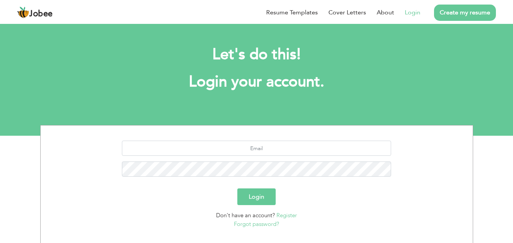
click at [284, 217] on link "Register" at bounding box center [286, 216] width 21 height 8
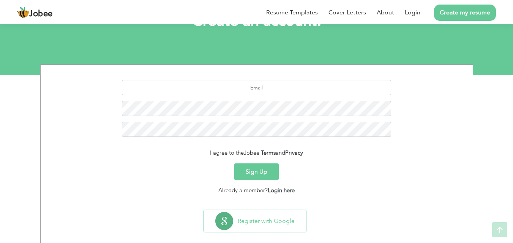
scroll to position [72, 0]
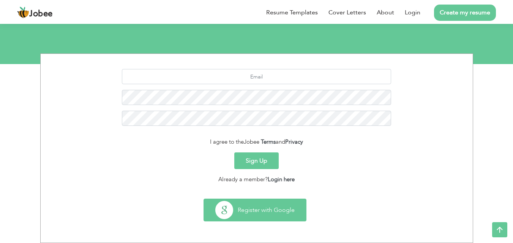
click at [254, 216] on button "Register with Google" at bounding box center [255, 210] width 102 height 22
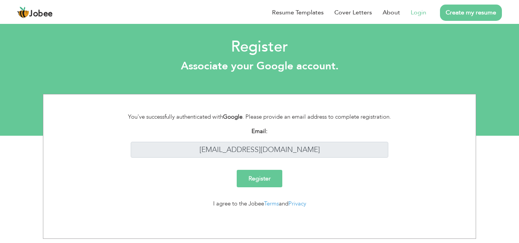
click at [259, 181] on input "Register" at bounding box center [260, 178] width 46 height 17
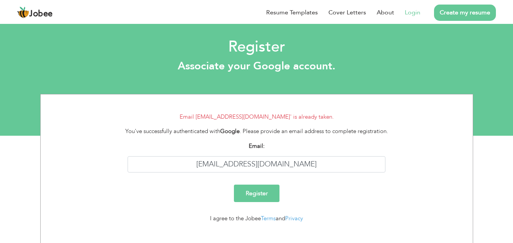
click at [415, 12] on link "Login" at bounding box center [413, 12] width 16 height 9
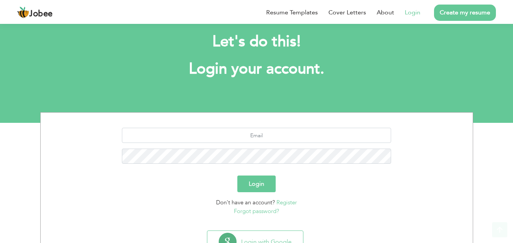
scroll to position [45, 0]
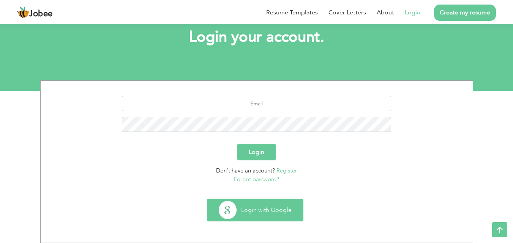
click at [284, 207] on button "Login with Google" at bounding box center [255, 210] width 96 height 22
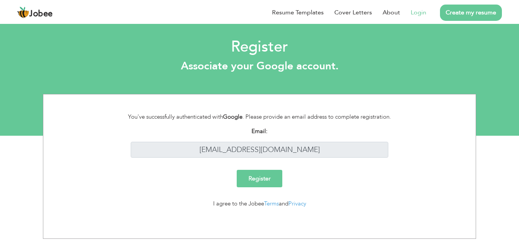
click at [264, 180] on input "Register" at bounding box center [260, 178] width 46 height 17
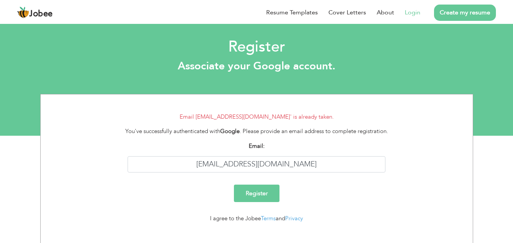
click at [410, 14] on link "Login" at bounding box center [413, 12] width 16 height 9
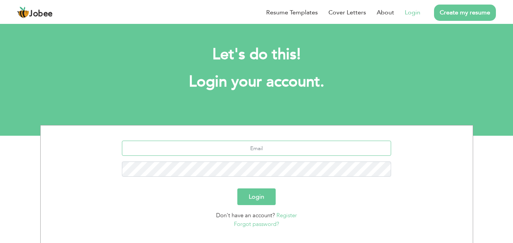
click at [261, 144] on input "text" at bounding box center [256, 148] width 269 height 15
type input "[EMAIL_ADDRESS][DOMAIN_NAME]"
click at [260, 198] on button "Login" at bounding box center [256, 197] width 38 height 17
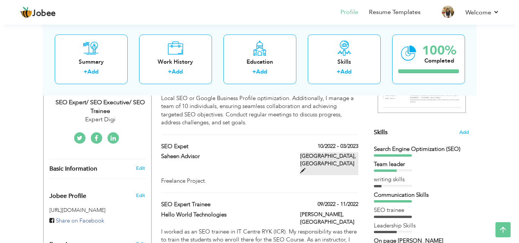
scroll to position [152, 0]
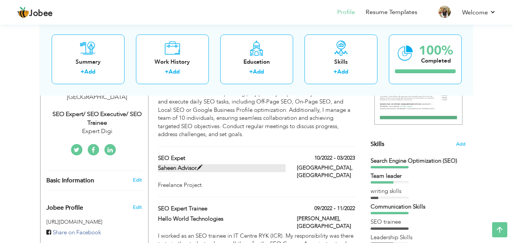
click at [199, 165] on span at bounding box center [200, 168] width 6 height 6
type input "SEO Expet"
type input "Saheen Advisor"
type input "10/2022"
type input "03/2023"
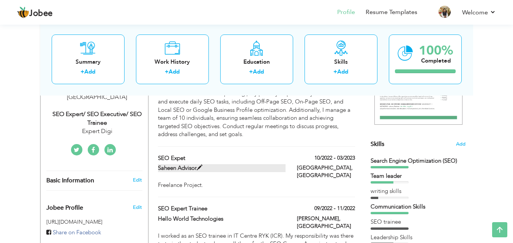
type input "[GEOGRAPHIC_DATA]"
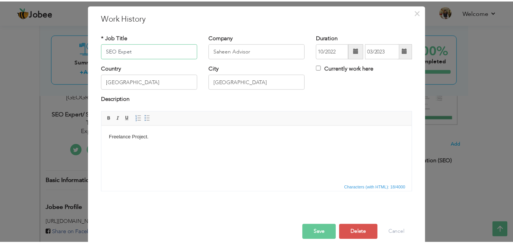
scroll to position [30, 0]
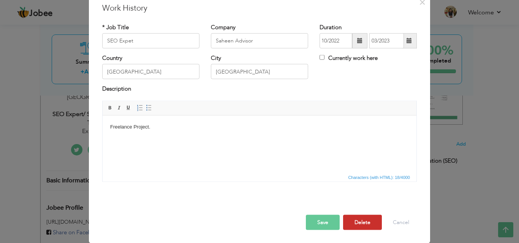
click at [360, 225] on button "Delete" at bounding box center [362, 222] width 39 height 15
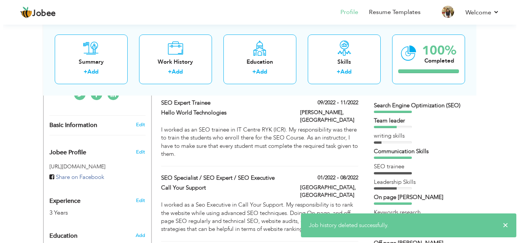
scroll to position [190, 0]
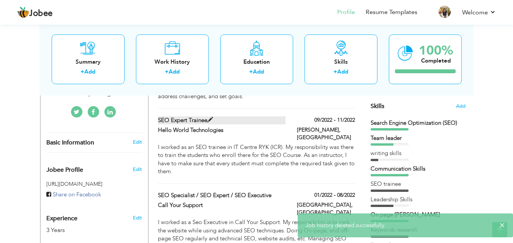
click at [186, 117] on label "SEO Expert Trainee" at bounding box center [222, 121] width 128 height 8
type input "SEO Expert Trainee"
type input "Hello World Technologies"
type input "09/2022"
type input "11/2022"
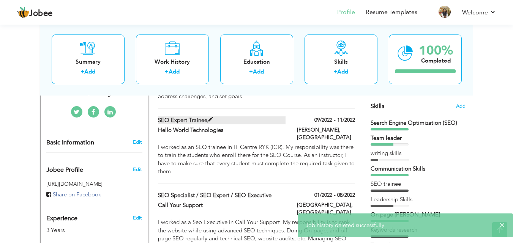
type input "Rahim Yar Khan"
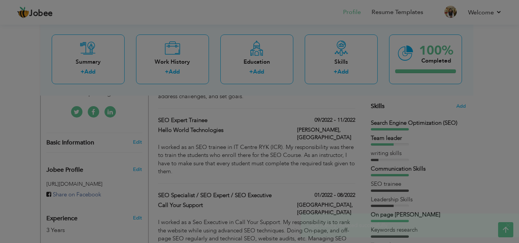
scroll to position [0, 0]
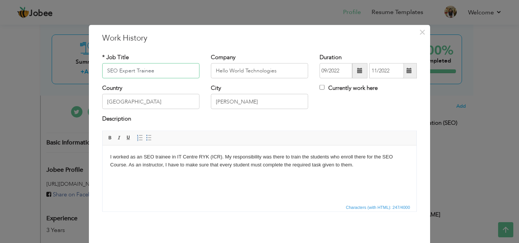
click at [131, 71] on input "SEO Expert Trainee" at bounding box center [150, 70] width 97 height 15
type input "SEO instructor/ Trainee"
click at [213, 167] on body "I worked as an SEO trainee in IT Centre RYK (ICR). My responsibility was there …" at bounding box center [259, 161] width 299 height 16
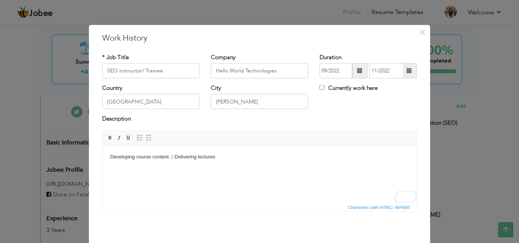
click at [170, 155] on body "Developing course content.  Delivering lectures" at bounding box center [259, 157] width 299 height 8
click at [116, 164] on body "Developing course content. ​​​​​​​  Delivering lectures" at bounding box center [259, 161] width 299 height 16
drag, startPoint x: 160, startPoint y: 169, endPoint x: 111, endPoint y: 147, distance: 54.3
click at [111, 147] on html "Developing course content. Delivering lectures" at bounding box center [260, 160] width 314 height 31
drag, startPoint x: 144, startPoint y: 139, endPoint x: 148, endPoint y: 144, distance: 6.8
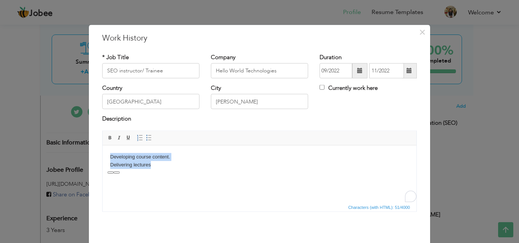
click at [146, 139] on span at bounding box center [149, 138] width 6 height 6
click at [171, 168] on li "Delivering lectures" at bounding box center [259, 165] width 268 height 8
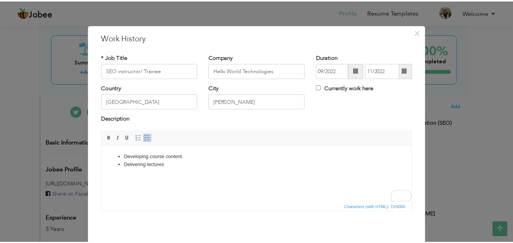
scroll to position [30, 0]
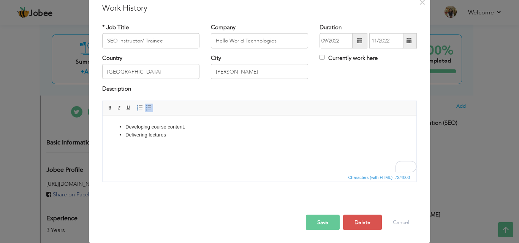
click at [322, 225] on button "Save" at bounding box center [323, 222] width 34 height 15
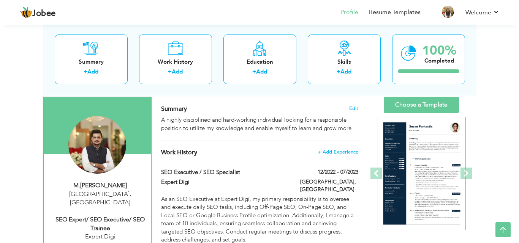
scroll to position [38, 0]
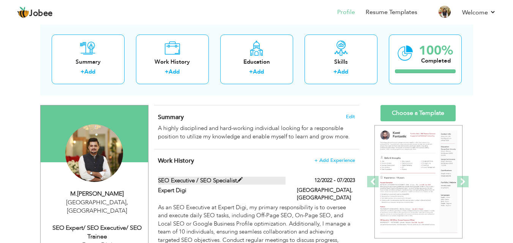
click at [238, 181] on span at bounding box center [240, 181] width 6 height 6
type input "SEO Executive / SEO Specialist"
type input "Expert Digi"
type input "12/2022"
type input "07/2023"
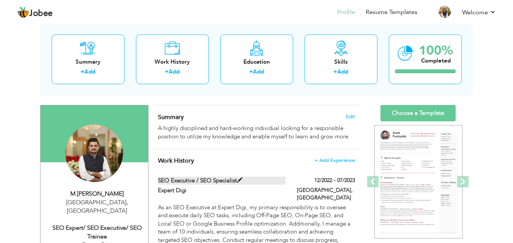
type input "[GEOGRAPHIC_DATA]"
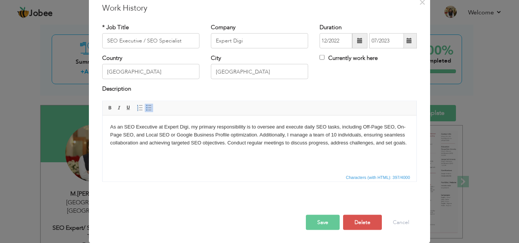
scroll to position [0, 0]
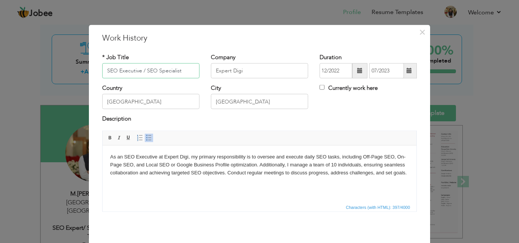
drag, startPoint x: 185, startPoint y: 73, endPoint x: 0, endPoint y: 71, distance: 185.3
click at [0, 71] on div "× Work History * Job Title SEO Executive / SEO Specialist Company Expert Digi D…" at bounding box center [259, 121] width 519 height 243
paste input "Local SEO Specialist"
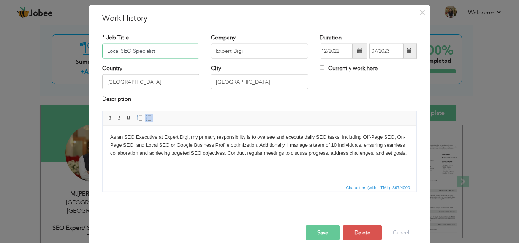
scroll to position [30, 0]
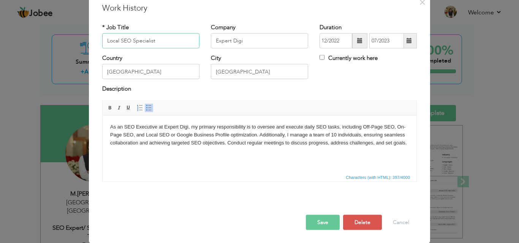
type input "Local SEO Specialist"
click at [300, 144] on body "As an SEO Executive at Expert Digi, my primary responsibility is to oversee and…" at bounding box center [259, 135] width 299 height 24
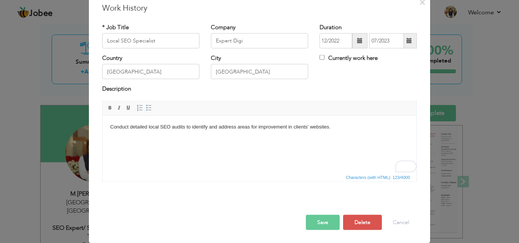
click at [152, 137] on body "Conduct detailed local SEO audits to identify and address areas for improvement…" at bounding box center [259, 135] width 299 height 24
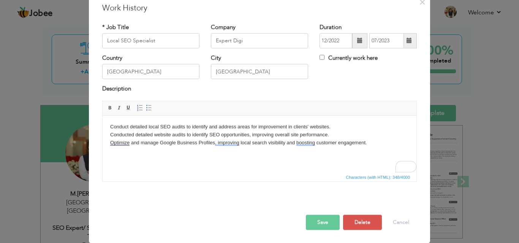
paste body "To enrich screen reader interactions, please activate Accessibility in Grammarl…"
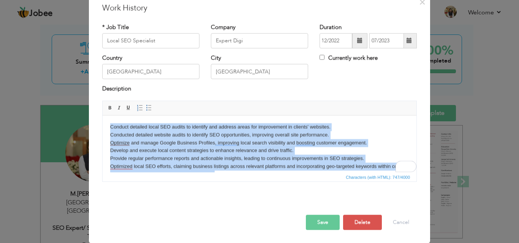
click at [103, 118] on html "Conduct detailed local SEO audits to identify and address areas for improvement…" at bounding box center [260, 154] width 314 height 78
drag, startPoint x: 145, startPoint y: 109, endPoint x: 50, endPoint y: 4, distance: 141.7
click at [146, 109] on span at bounding box center [149, 108] width 6 height 6
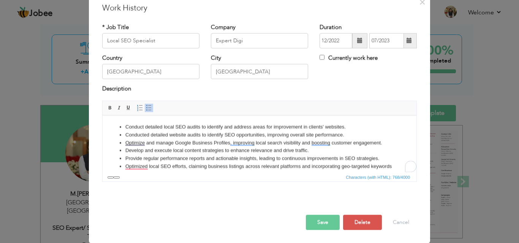
click at [193, 154] on ul "Conduct detailed local SEO audits to identify and address areas for improvement…" at bounding box center [259, 150] width 299 height 55
click at [346, 144] on li "Optimize and manage Google Business Profiles, improving local search visibility…" at bounding box center [259, 143] width 268 height 8
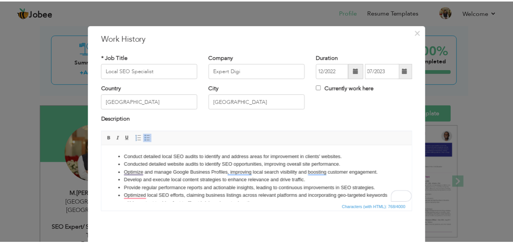
scroll to position [30, 0]
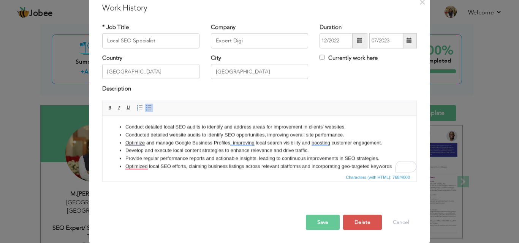
click at [323, 223] on button "Save" at bounding box center [323, 222] width 34 height 15
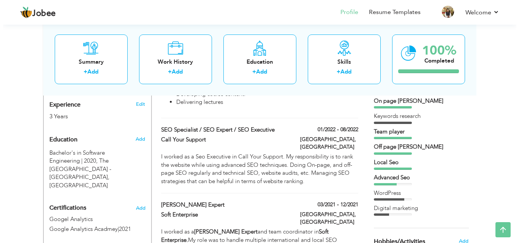
scroll to position [266, 0]
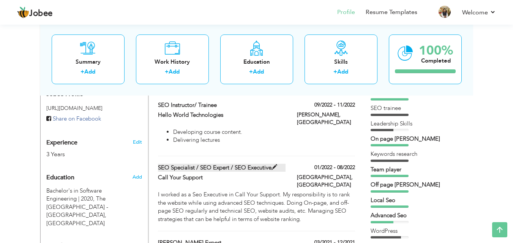
click at [270, 164] on label "SEO Specialist / SEO Expert / SEO Executive" at bounding box center [222, 168] width 128 height 8
type input "SEO Specialist / SEO Expert / SEO Executive"
type input "Call Your Support"
type input "01/2022"
type input "08/2022"
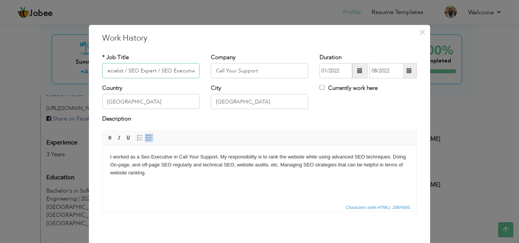
scroll to position [0, 0]
drag, startPoint x: 158, startPoint y: 70, endPoint x: 0, endPoint y: 68, distance: 158.0
click at [0, 68] on div "× Work History * Job Title SEO Specialist / SEO Expert / SEO Executive Company …" at bounding box center [259, 121] width 519 height 243
type input "SEO Executive"
click at [243, 184] on html "I worked as a Seo Executive in Call Your Support. My responsibility is to rank …" at bounding box center [260, 164] width 314 height 39
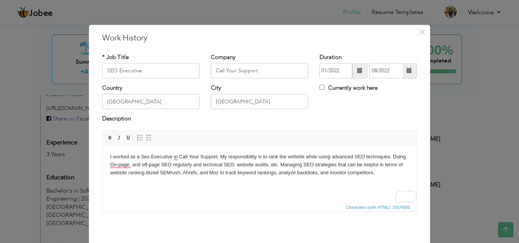
click at [163, 169] on body "I worked as a Seo Executive in Call Your Support. My responsibility is to rank …" at bounding box center [259, 165] width 299 height 24
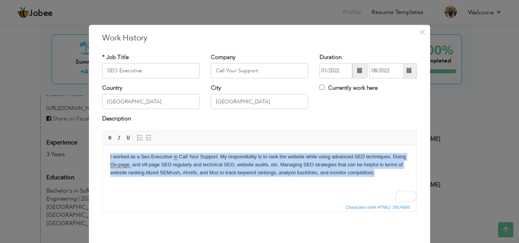
paste body "To enrich screen reader interactions, please activate Accessibility in Grammarl…"
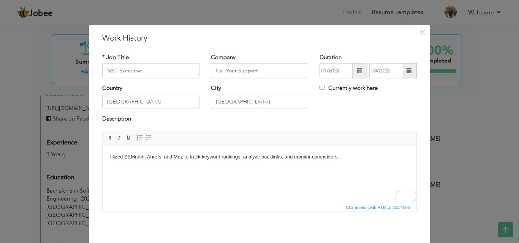
click at [111, 157] on body "tilized SEMrush, Ahrefs, and Moz to track keyword rankings, analyze backlinks, …" at bounding box center [259, 157] width 299 height 8
click at [354, 153] on body "Utilized SEMrush, Ahrefs, and Moz to track keyword rankings, analyze backlinks,…" at bounding box center [259, 157] width 299 height 8
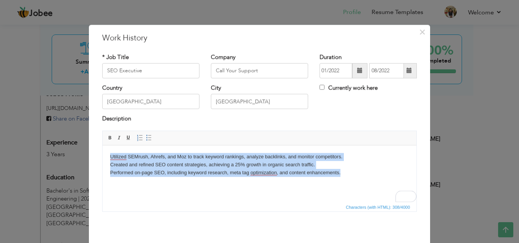
drag, startPoint x: 355, startPoint y: 177, endPoint x: 85, endPoint y: 157, distance: 271.5
click at [103, 157] on html "Utilized SEMrush, Ahrefs, and Moz to track keyword rankings, analyze backlinks,…" at bounding box center [260, 164] width 314 height 39
click at [146, 138] on span at bounding box center [149, 138] width 6 height 6
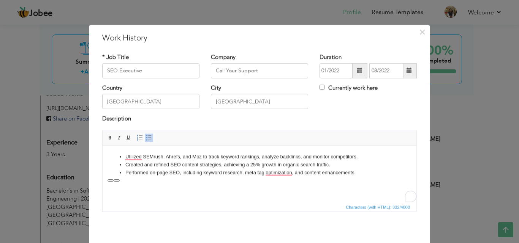
click at [369, 178] on html "Utilized SEMrush, Ahrefs, and Moz to track keyword rankings, analyze backlinks,…" at bounding box center [260, 164] width 314 height 39
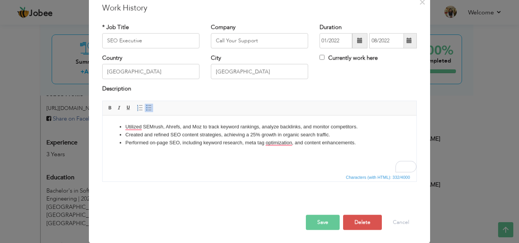
click at [327, 223] on button "Save" at bounding box center [323, 222] width 34 height 15
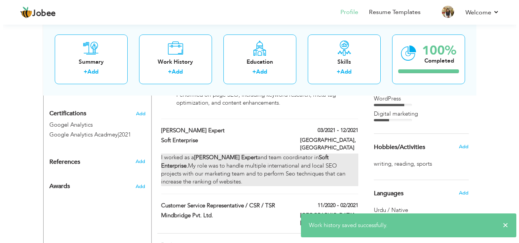
scroll to position [380, 0]
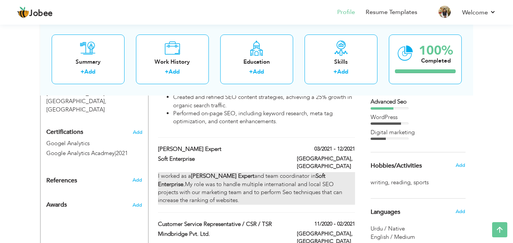
click at [221, 172] on div "I worked as a Junior Seo Expert and team coordinator in Soft Enterprise. My rol…" at bounding box center [256, 188] width 197 height 33
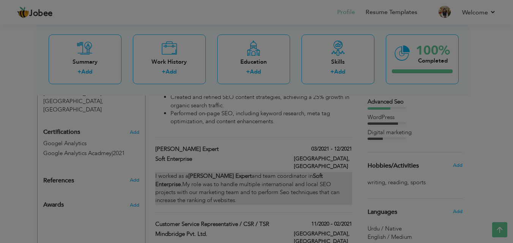
type input "[PERSON_NAME] Expert"
type input "Soft Enterprise"
type input "03/2021"
type input "12/2021"
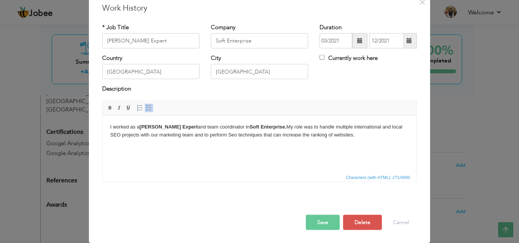
scroll to position [0, 0]
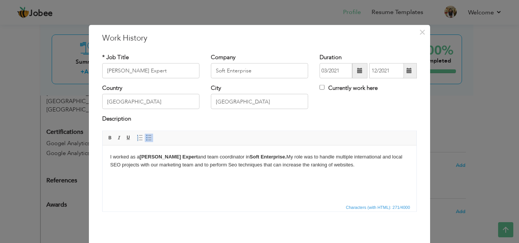
click at [197, 164] on body "I worked as a Junior Seo Expert and team coordinator in Soft Enterprise. My rol…" at bounding box center [259, 161] width 299 height 16
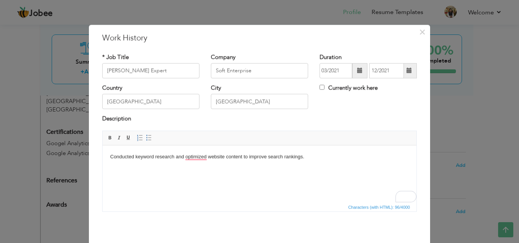
paste body "To enrich screen reader interactions, please activate Accessibility in Grammarl…"
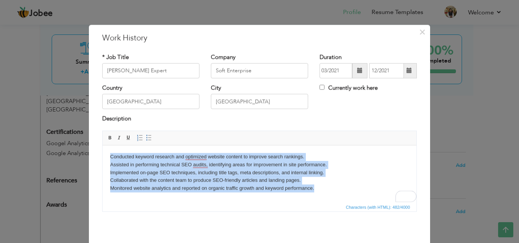
drag, startPoint x: 328, startPoint y: 185, endPoint x: 84, endPoint y: 150, distance: 246.3
click at [103, 150] on html "Conducted keyword research and optimized website content to improve search rank…" at bounding box center [260, 172] width 314 height 55
click at [146, 141] on span at bounding box center [149, 138] width 6 height 6
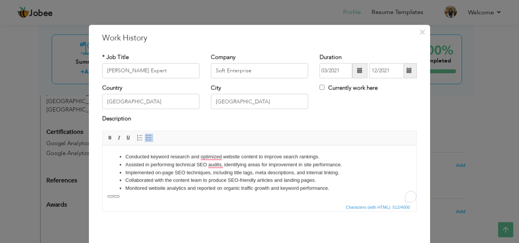
click at [347, 174] on li "Implemented on-page SEO techniques, including title tags, meta descriptions, an…" at bounding box center [259, 173] width 268 height 8
click at [310, 190] on li "Monitored website analytics and reported on organic traffic growth and keyword …" at bounding box center [259, 189] width 268 height 8
click at [342, 74] on input "03/2021" at bounding box center [335, 70] width 33 height 15
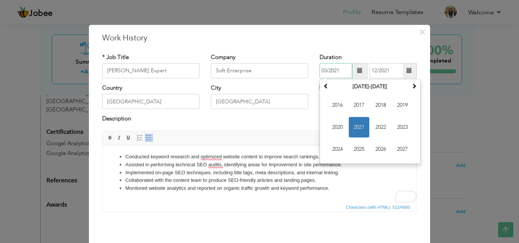
click at [355, 128] on span "2021" at bounding box center [359, 127] width 21 height 21
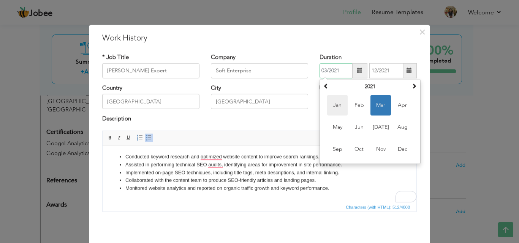
click at [339, 107] on span "Jan" at bounding box center [337, 105] width 21 height 21
type input "01/2021"
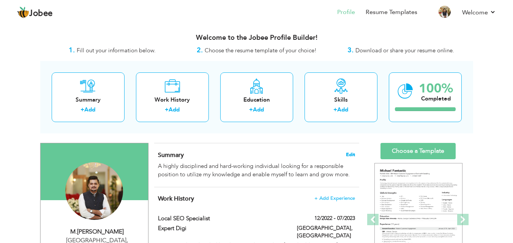
click at [346, 155] on span "Edit" at bounding box center [350, 154] width 9 height 5
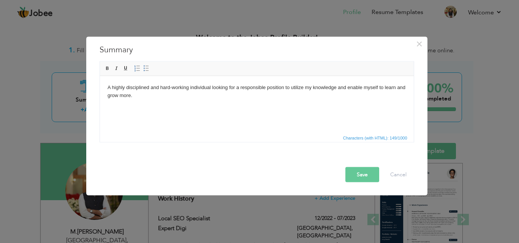
click at [230, 103] on html "A highly disciplined and hard-working individual looking for a responsible posi…" at bounding box center [257, 91] width 314 height 31
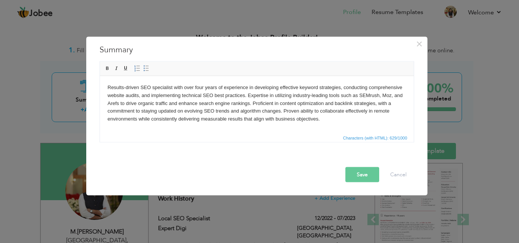
click at [365, 177] on button "Save" at bounding box center [362, 174] width 34 height 15
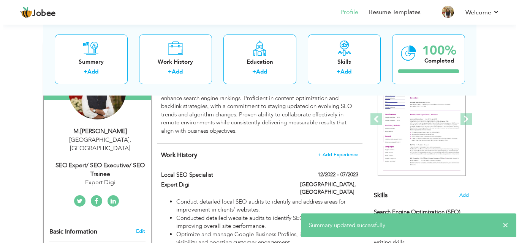
scroll to position [114, 0]
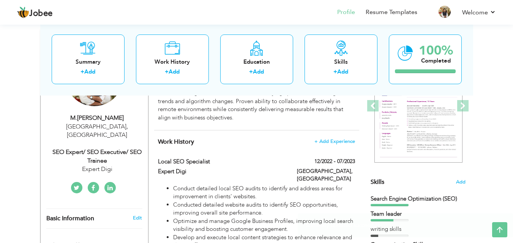
click at [106, 150] on div "SEO Expert/ SEO Executive/ SEO Trainee" at bounding box center [97, 156] width 102 height 17
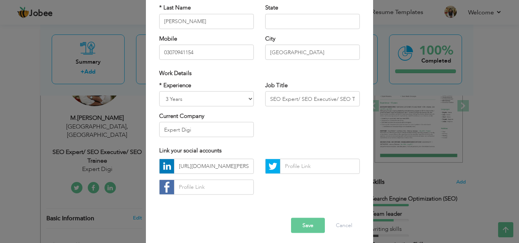
scroll to position [99, 0]
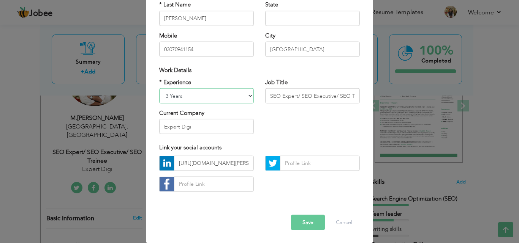
click at [207, 93] on select "Entry Level Less than 1 Year 1 Year 2 Years 3 Years 4 Years 5 Years 6 Years 7 Y…" at bounding box center [206, 95] width 95 height 15
select select "number:6"
click at [159, 88] on select "Entry Level Less than 1 Year 1 Year 2 Years 3 Years 4 Years 5 Years 6 Years 7 Y…" at bounding box center [206, 95] width 95 height 15
click at [112, 128] on div "× Profile Contact Information * First Name [PERSON_NAME] * Last Name [PERSON_NA…" at bounding box center [259, 121] width 519 height 243
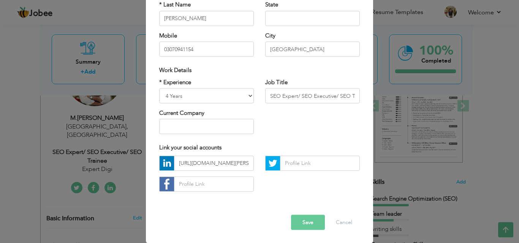
click at [289, 119] on div "* Experience Entry Level Less than 1 Year 1 Year 2 Years 3 Years 4 Years 5 Year…" at bounding box center [259, 109] width 212 height 62
click at [323, 97] on input "SEO Expert/ SEO Executive/ SEO Trainee" at bounding box center [312, 95] width 95 height 15
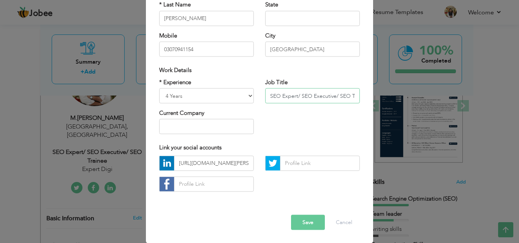
scroll to position [0, 13]
drag, startPoint x: 336, startPoint y: 95, endPoint x: 404, endPoint y: 102, distance: 68.4
click at [404, 102] on div "× Profile Contact Information * First Name [PERSON_NAME] * Last Name [PERSON_NA…" at bounding box center [259, 121] width 519 height 243
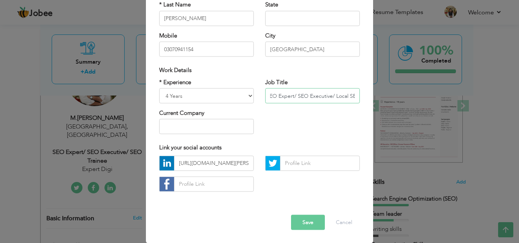
scroll to position [0, 8]
click at [308, 215] on div "Error" at bounding box center [259, 209] width 212 height 12
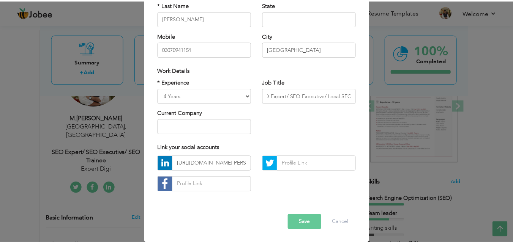
scroll to position [0, 0]
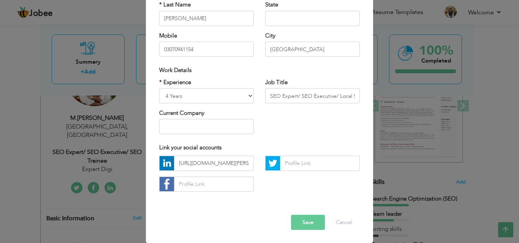
click at [308, 224] on button "Save" at bounding box center [308, 222] width 34 height 15
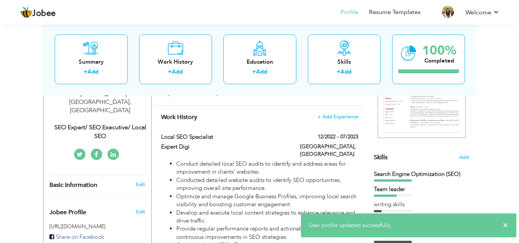
scroll to position [152, 0]
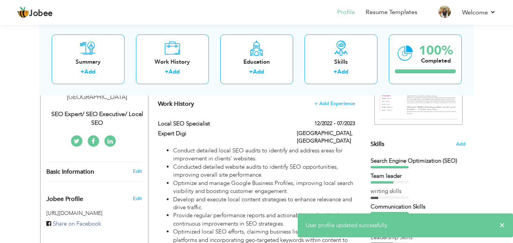
click at [111, 110] on div "SEO Expert/ SEO Executive/ Local SEO" at bounding box center [97, 118] width 102 height 17
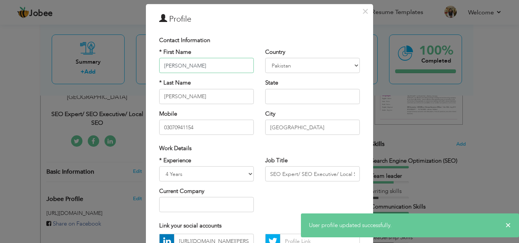
scroll to position [38, 0]
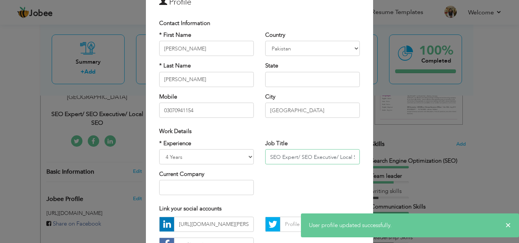
click at [349, 161] on input "SEO Expert/ SEO Executive/ Local SEO" at bounding box center [312, 157] width 95 height 15
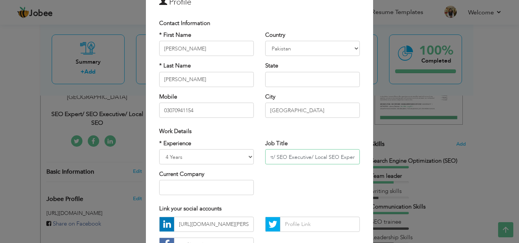
scroll to position [0, 0]
drag, startPoint x: 325, startPoint y: 155, endPoint x: 148, endPoint y: 160, distance: 177.4
click at [148, 160] on div "× Profile Contact Information * First Name M.Ahmad * Last Name Khalid Mobile" at bounding box center [259, 146] width 227 height 318
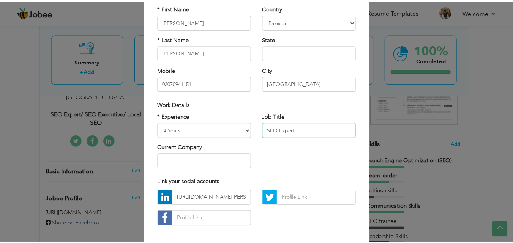
scroll to position [99, 0]
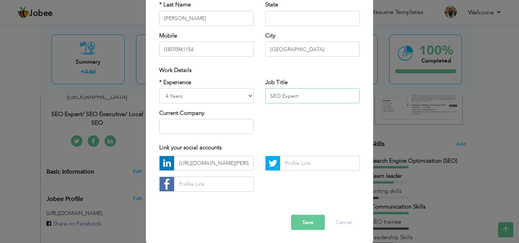
type input "SEO Expert"
click at [309, 223] on button "Save" at bounding box center [308, 222] width 34 height 15
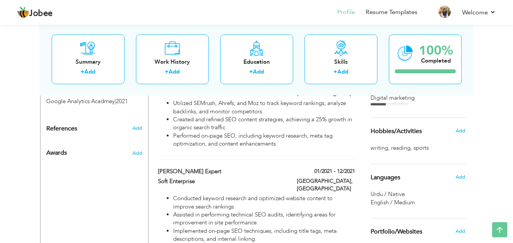
scroll to position [418, 0]
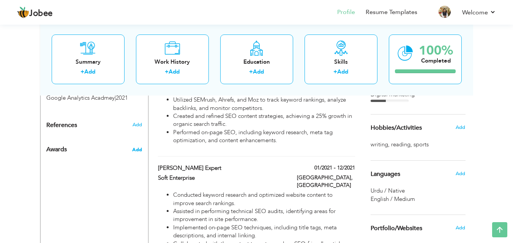
click at [136, 147] on span "Add" at bounding box center [137, 150] width 10 height 7
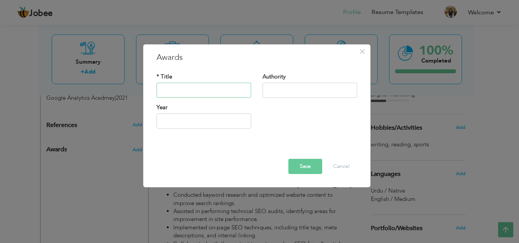
click at [182, 89] on input "text" at bounding box center [203, 90] width 95 height 15
type input "Best SEO Professional"
type input "Expert Digi"
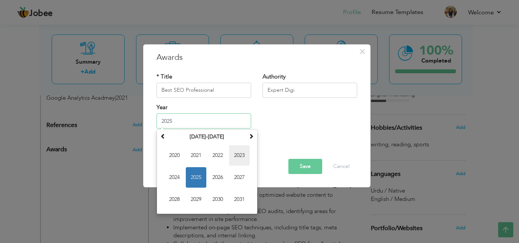
click at [237, 153] on span "2023" at bounding box center [239, 155] width 21 height 21
type input "2023"
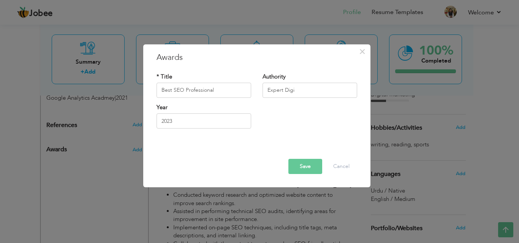
click at [314, 170] on button "Save" at bounding box center [305, 166] width 34 height 15
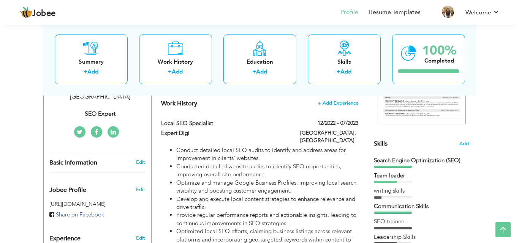
scroll to position [155, 0]
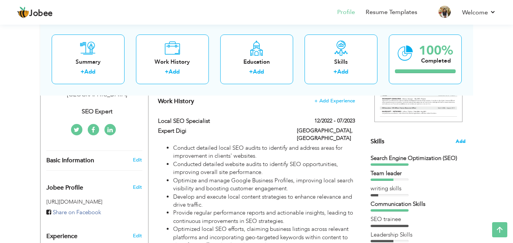
click at [458, 142] on span "Add" at bounding box center [461, 141] width 10 height 7
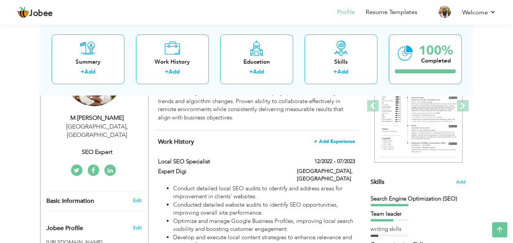
click at [329, 140] on span "+ Add Experience" at bounding box center [334, 141] width 41 height 5
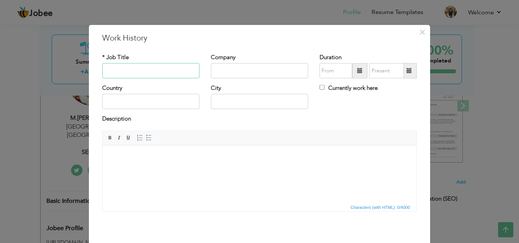
click at [156, 73] on input "text" at bounding box center [150, 70] width 97 height 15
type input "SEO Freelancer"
type input "Self Employees"
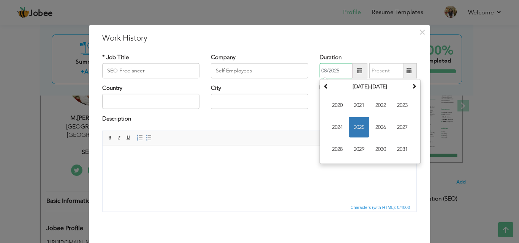
click at [339, 70] on input "08/2025" at bounding box center [335, 70] width 33 height 15
click at [336, 128] on span "2024" at bounding box center [337, 127] width 21 height 21
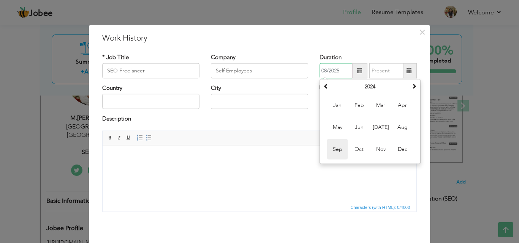
click at [332, 145] on span "Sep" at bounding box center [337, 149] width 21 height 21
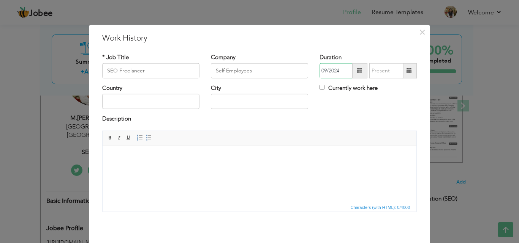
click at [333, 67] on input "09/2024" at bounding box center [335, 70] width 33 height 15
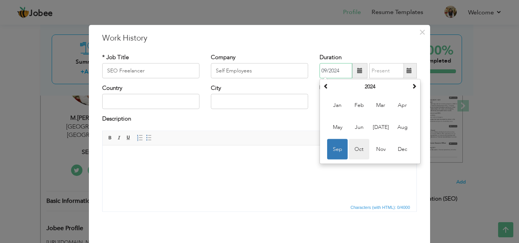
click at [355, 148] on span "Oct" at bounding box center [359, 149] width 21 height 21
type input "10/2024"
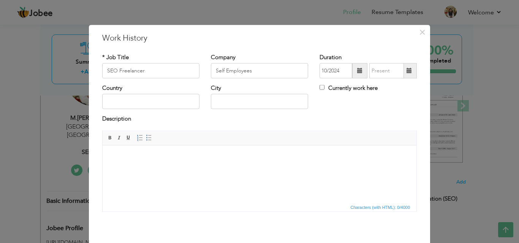
click at [321, 83] on div "Duration 10/2024 Currently work here" at bounding box center [368, 68] width 109 height 31
click at [319, 86] on input "Currently work here" at bounding box center [321, 87] width 5 height 5
checkbox input "true"
click at [218, 109] on div "City" at bounding box center [259, 99] width 109 height 31
click at [221, 106] on input "text" at bounding box center [259, 101] width 97 height 15
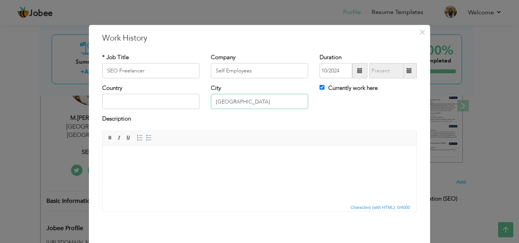
type input "[GEOGRAPHIC_DATA]"
click at [304, 169] on html at bounding box center [260, 156] width 314 height 23
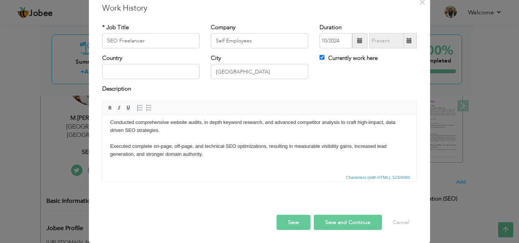
scroll to position [36, 0]
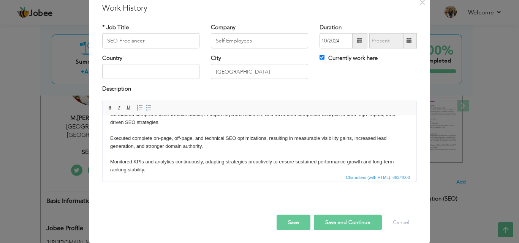
drag, startPoint x: 306, startPoint y: 289, endPoint x: 127, endPoint y: 135, distance: 236.2
click at [154, 165] on body "Led end-to-end SEO campaigns for both international and local clients, consiste…" at bounding box center [259, 130] width 299 height 87
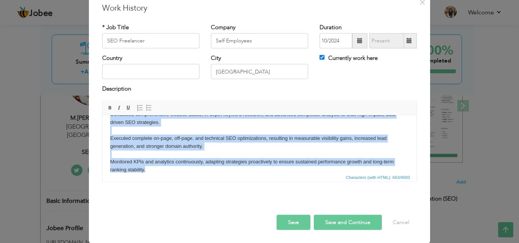
drag, startPoint x: 147, startPoint y: 109, endPoint x: 150, endPoint y: 115, distance: 6.8
click at [147, 109] on span at bounding box center [149, 108] width 6 height 6
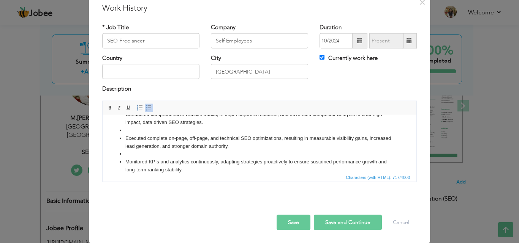
click at [140, 153] on li at bounding box center [259, 154] width 268 height 8
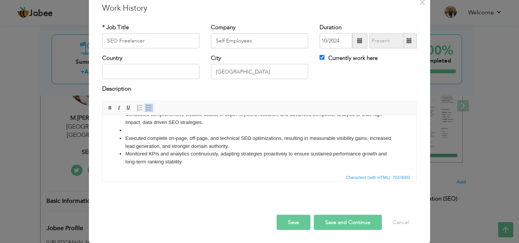
click at [136, 134] on li at bounding box center [259, 130] width 268 height 8
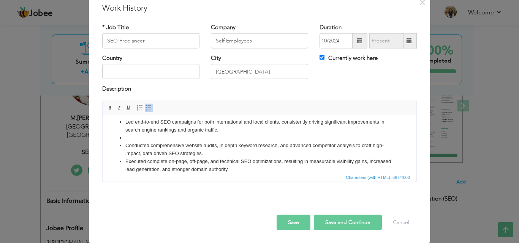
scroll to position [0, 0]
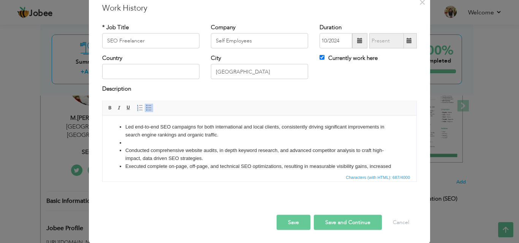
click at [138, 140] on li at bounding box center [259, 143] width 268 height 8
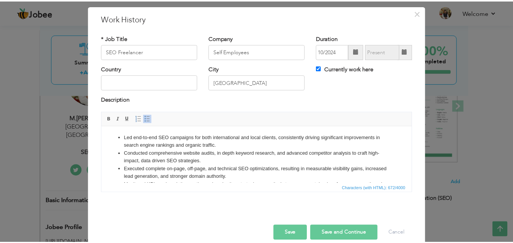
scroll to position [30, 0]
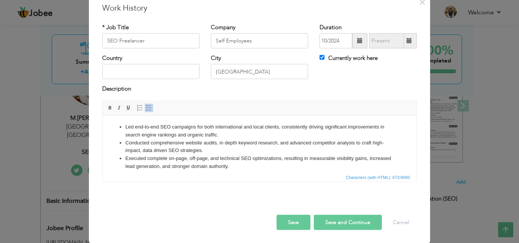
click at [306, 224] on button "Save" at bounding box center [293, 222] width 34 height 15
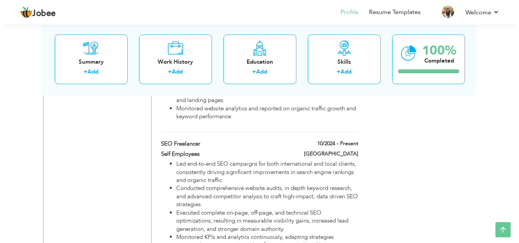
scroll to position [608, 0]
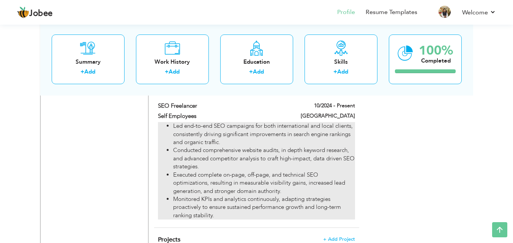
click at [258, 171] on li "Executed complete on-page, off-page, and technical SEO optimizations, resulting…" at bounding box center [264, 183] width 182 height 24
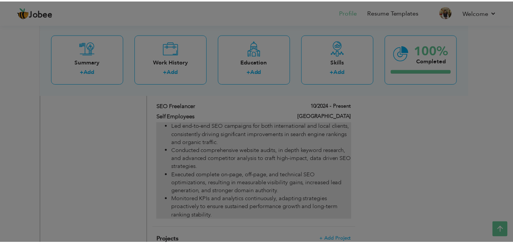
scroll to position [0, 0]
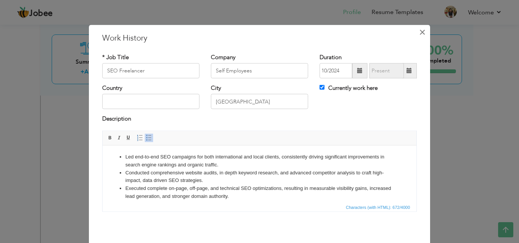
click at [416, 34] on button "×" at bounding box center [422, 32] width 12 height 12
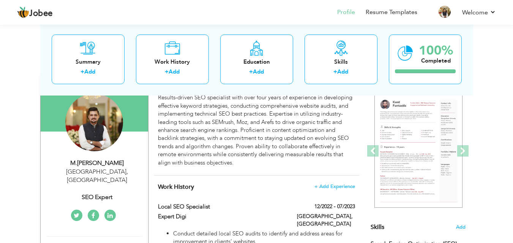
scroll to position [76, 0]
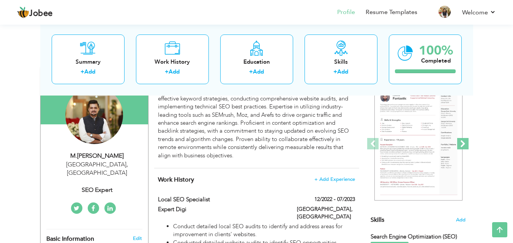
click at [460, 142] on span at bounding box center [462, 143] width 11 height 11
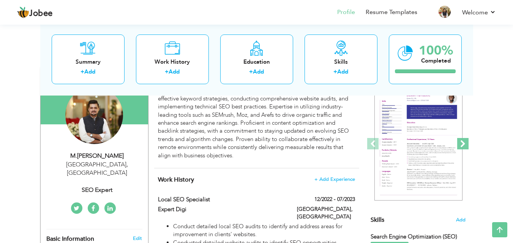
click at [460, 142] on span at bounding box center [462, 143] width 11 height 11
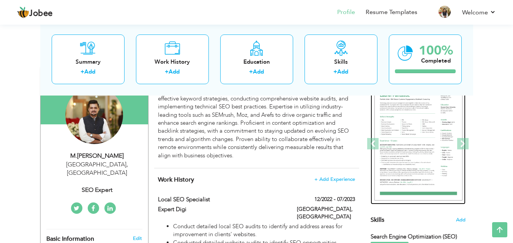
click at [424, 149] on img at bounding box center [418, 144] width 88 height 114
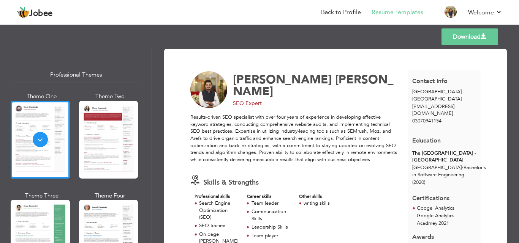
click at [470, 36] on link "Download" at bounding box center [469, 36] width 57 height 17
click at [343, 12] on link "Back to Profile" at bounding box center [341, 12] width 40 height 9
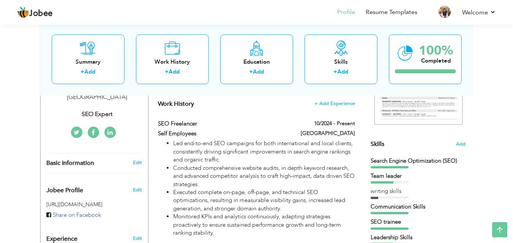
scroll to position [190, 0]
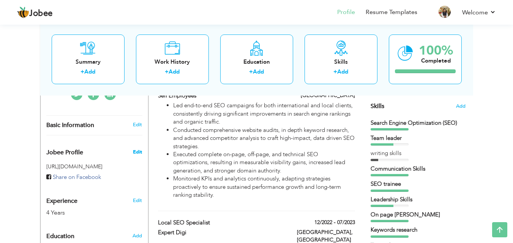
click at [138, 149] on span "Edit" at bounding box center [137, 152] width 9 height 7
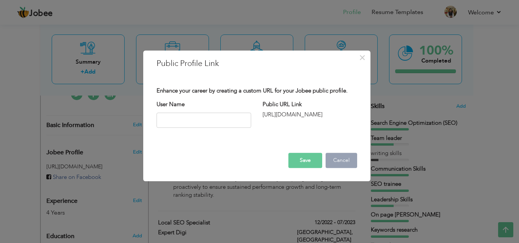
click at [338, 159] on button "Cancel" at bounding box center [341, 160] width 32 height 15
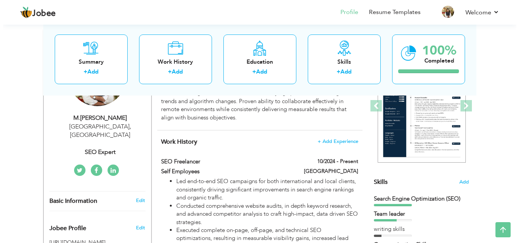
scroll to position [152, 0]
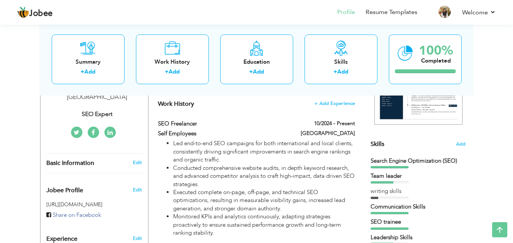
click at [132, 160] on div "Edit" at bounding box center [139, 163] width 18 height 7
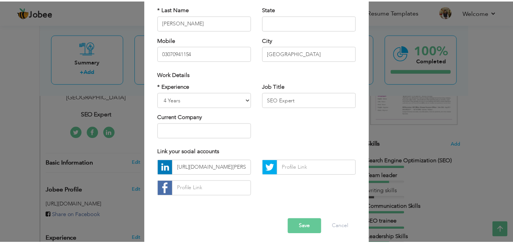
scroll to position [99, 0]
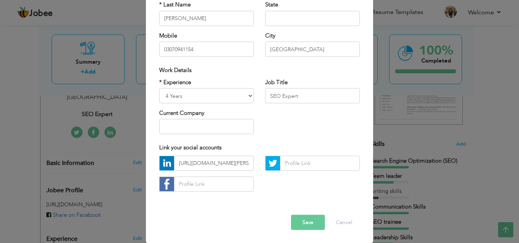
drag, startPoint x: 314, startPoint y: 222, endPoint x: 311, endPoint y: 216, distance: 6.1
click at [313, 222] on button "Save" at bounding box center [308, 222] width 34 height 15
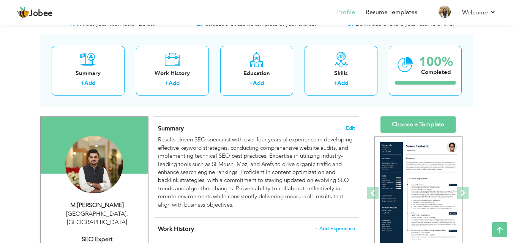
scroll to position [0, 0]
